Goal: Transaction & Acquisition: Purchase product/service

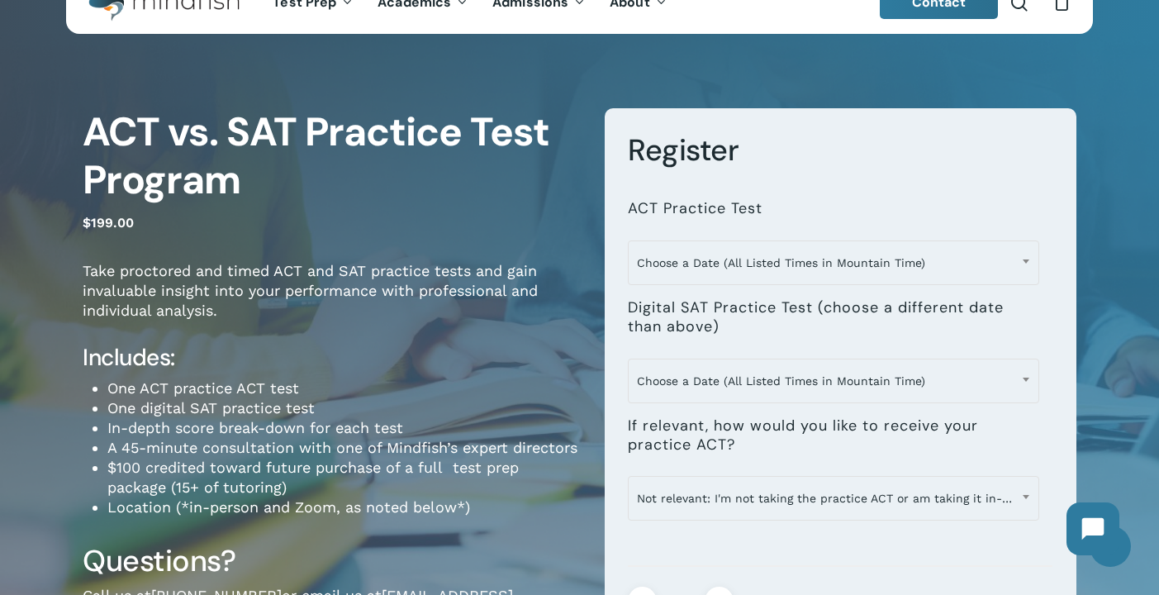
scroll to position [52, 0]
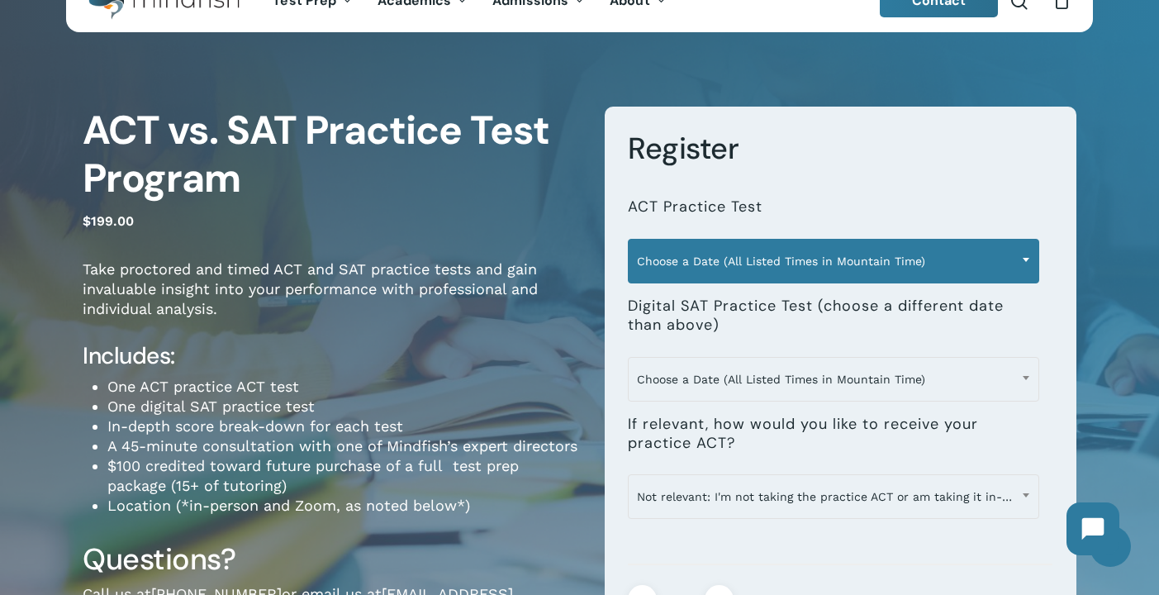
click at [1028, 263] on span at bounding box center [1025, 259] width 25 height 41
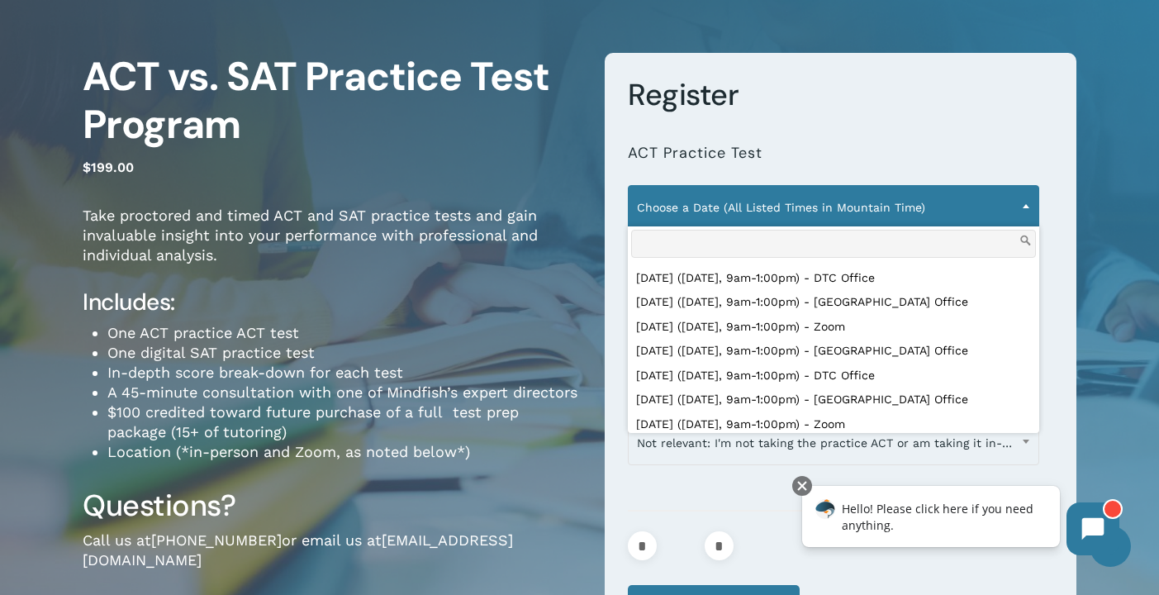
scroll to position [0, 0]
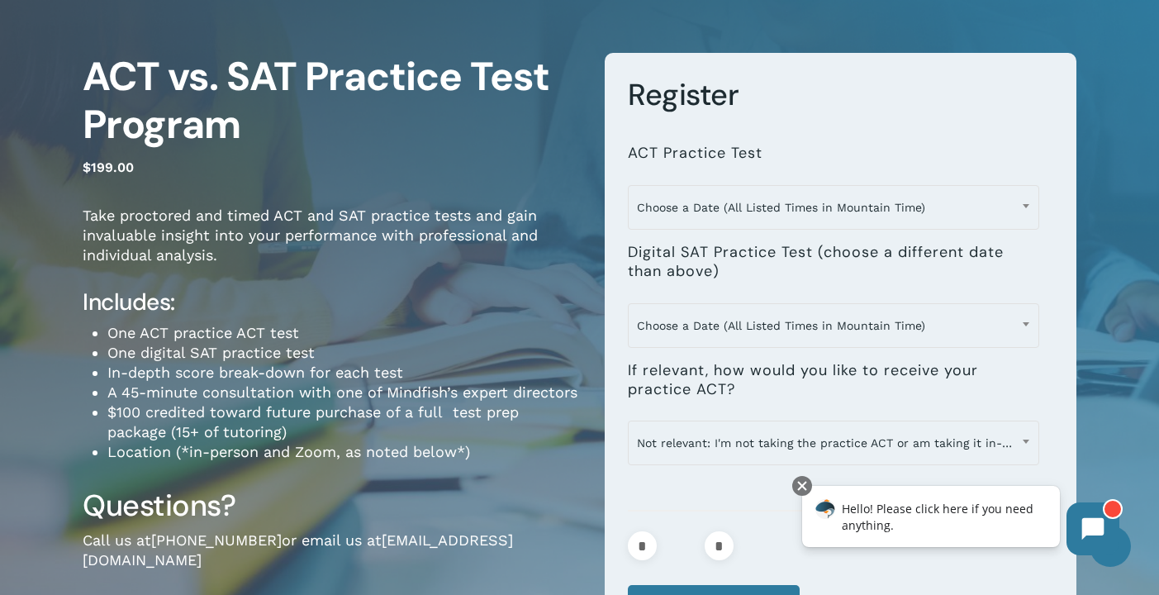
click at [961, 84] on h3 "Register" at bounding box center [840, 95] width 425 height 38
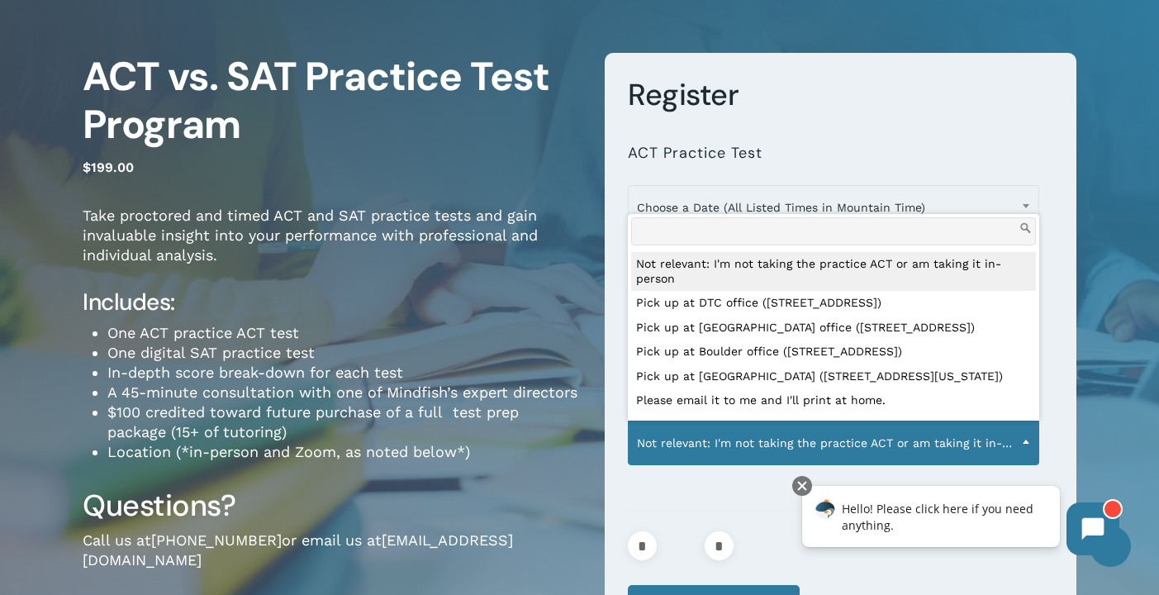
click at [1023, 436] on span at bounding box center [1025, 440] width 25 height 41
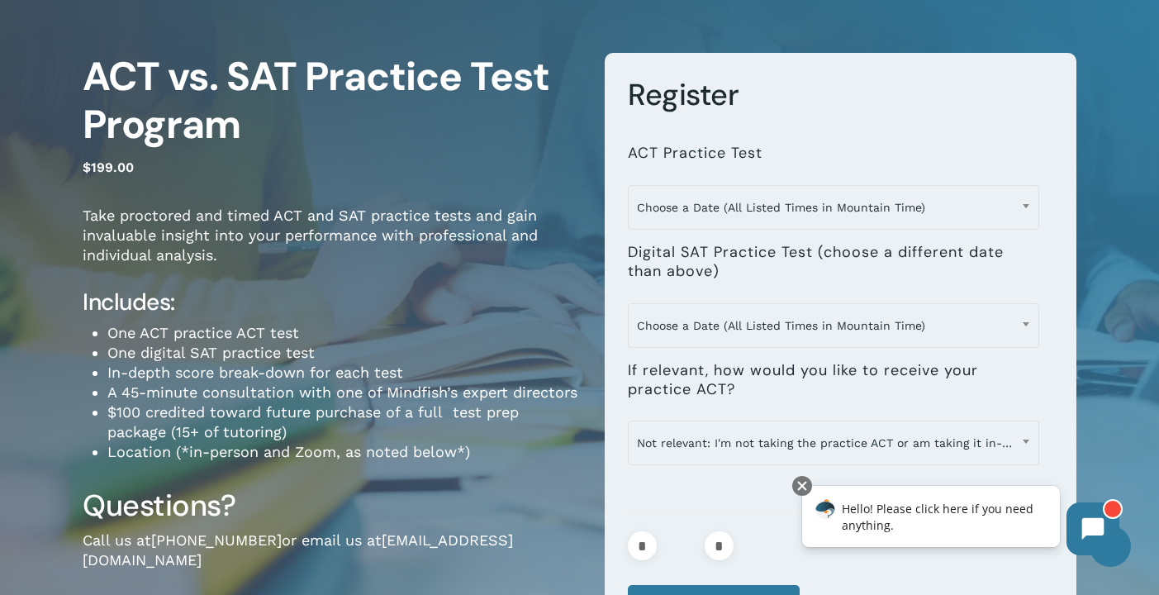
click at [1017, 141] on li "**********" at bounding box center [840, 176] width 425 height 98
